Goal: Check status: Check status

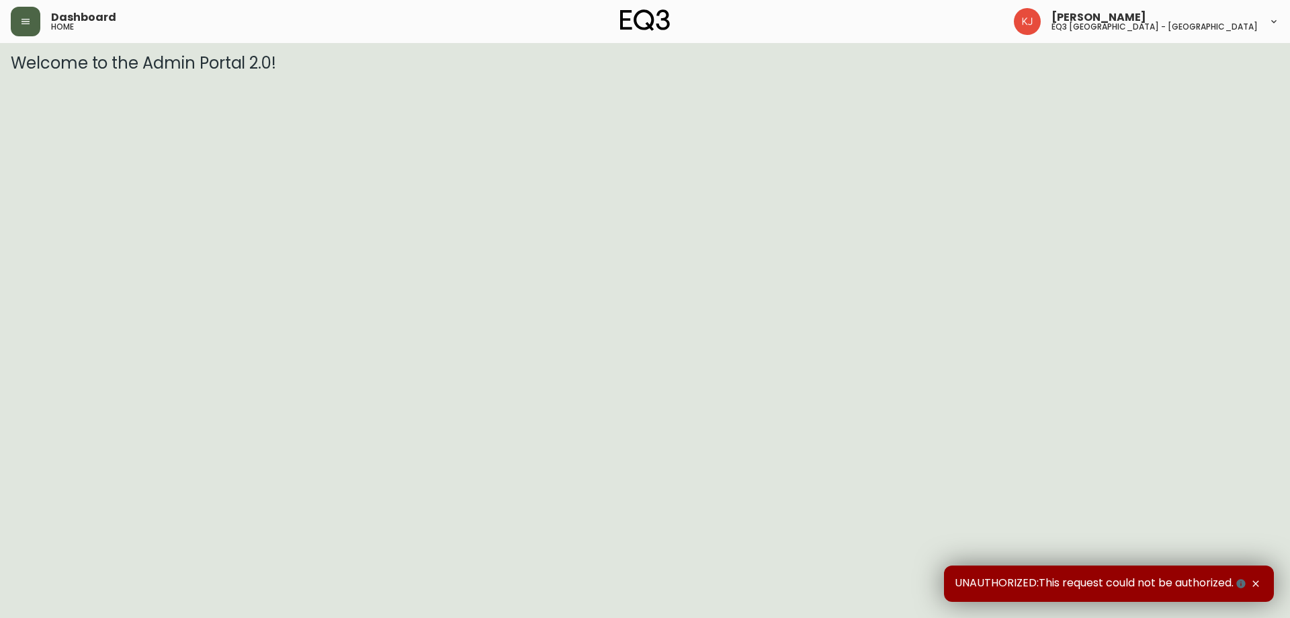
click at [27, 22] on icon "button" at bounding box center [26, 21] width 8 height 5
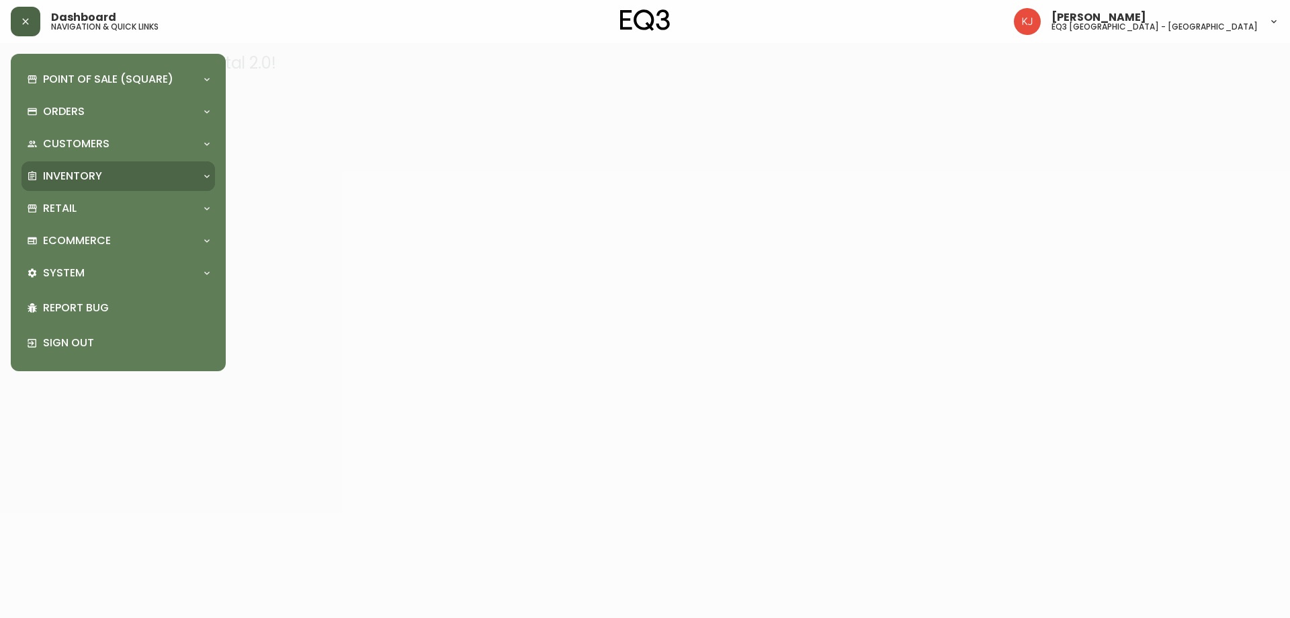
click at [103, 180] on div "Inventory" at bounding box center [111, 176] width 169 height 15
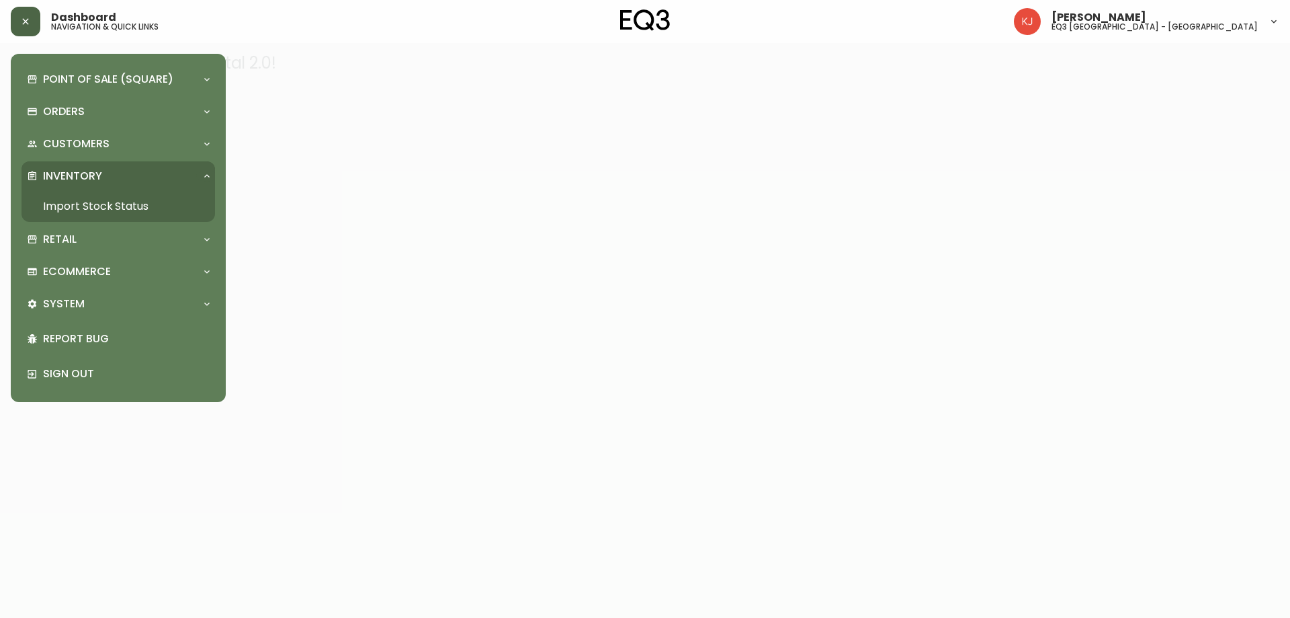
click at [118, 206] on link "Import Stock Status" at bounding box center [119, 206] width 194 height 31
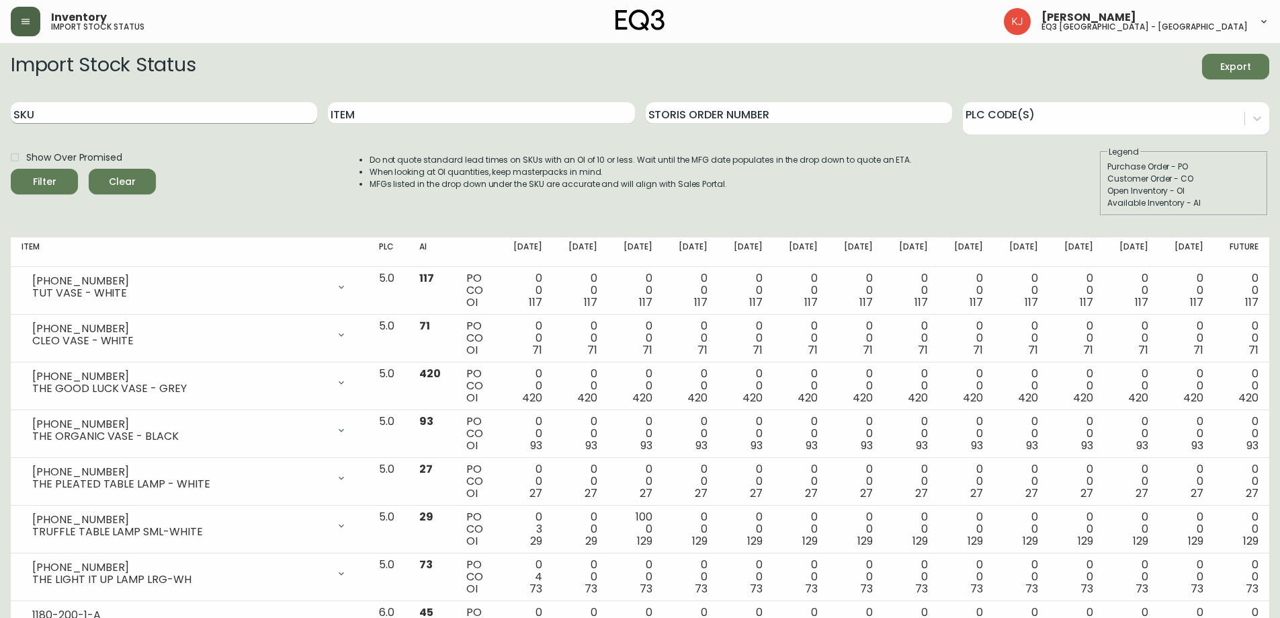
click at [212, 114] on input "SKU" at bounding box center [164, 113] width 306 height 22
paste input "[PHONE_NUMBER]"
type input "[PHONE_NUMBER]"
click at [11, 169] on button "Filter" at bounding box center [44, 182] width 67 height 26
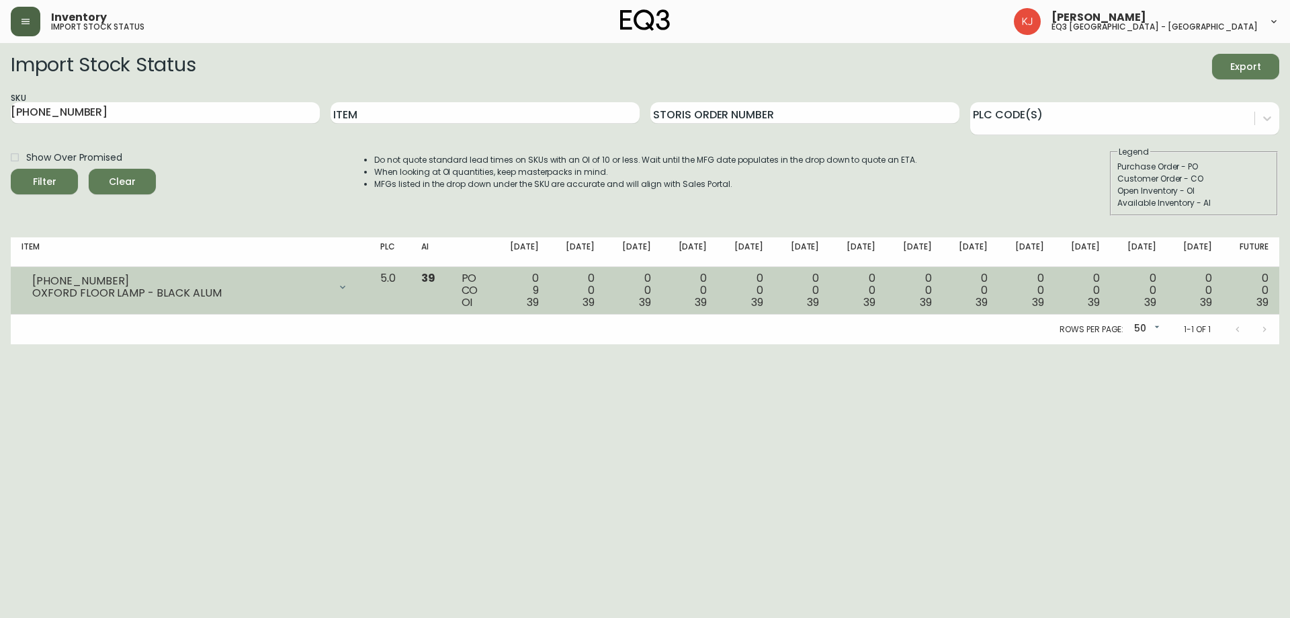
click at [590, 296] on div "0 0 39" at bounding box center [577, 290] width 35 height 36
click at [595, 291] on div "0 0 39" at bounding box center [577, 290] width 35 height 36
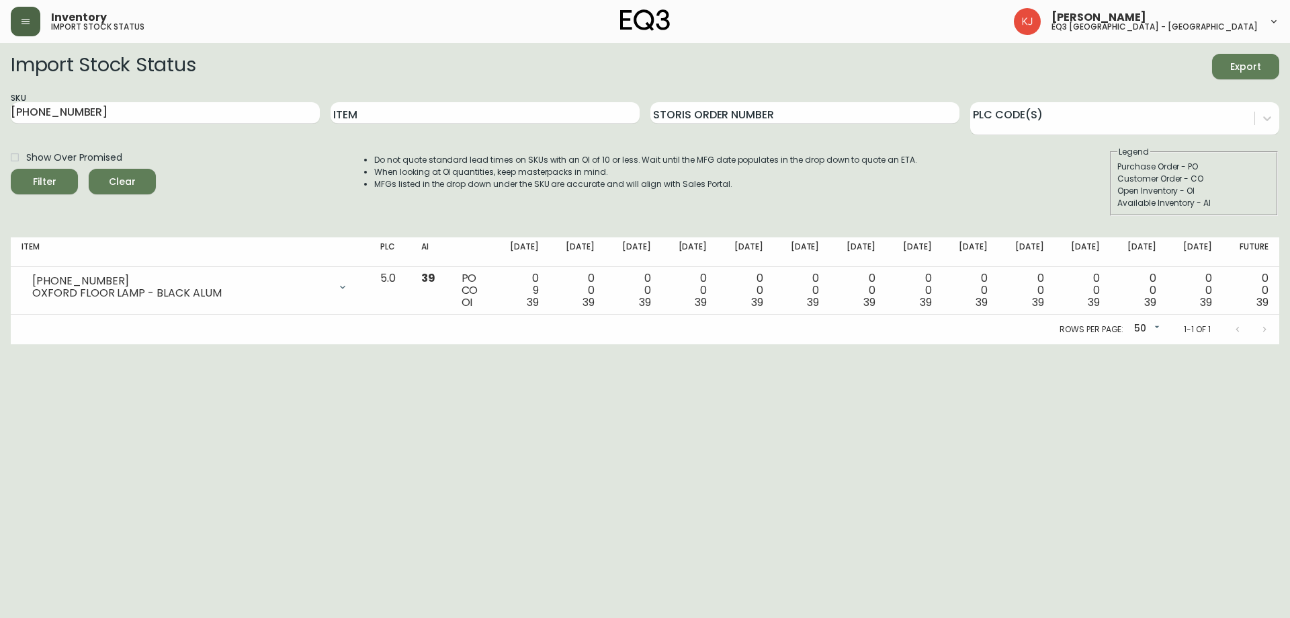
click at [524, 344] on html "Inventory import stock status [PERSON_NAME] eq3 [GEOGRAPHIC_DATA] - [GEOGRAPHIC…" at bounding box center [645, 172] width 1290 height 344
